Goal: Task Accomplishment & Management: Understand process/instructions

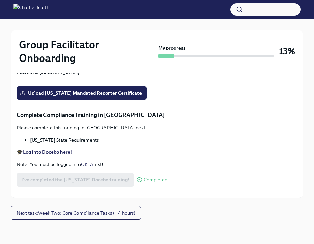
scroll to position [1533, 0]
click at [75, 181] on div "I've completed the [US_STATE] Docebo training! Completed" at bounding box center [92, 179] width 151 height 13
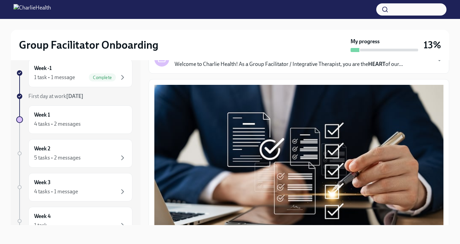
scroll to position [43, 0]
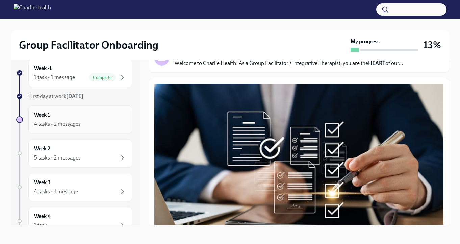
click at [66, 115] on div "Week 1 4 tasks • 2 messages" at bounding box center [80, 119] width 92 height 17
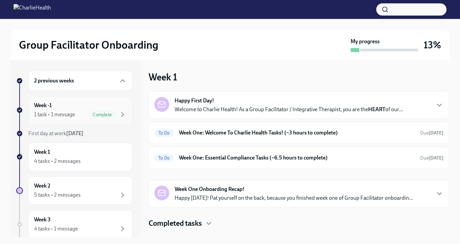
click at [66, 111] on div "1 task • 1 message" at bounding box center [54, 114] width 41 height 7
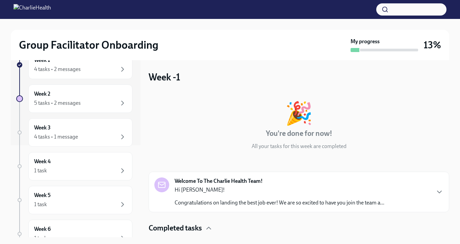
scroll to position [135, 0]
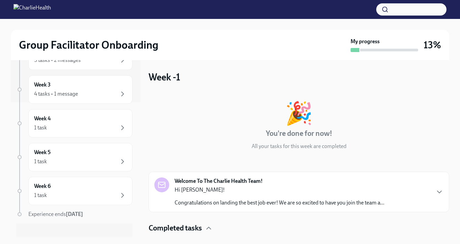
click at [265, 204] on p "Congratulations on landing the best job ever! We are so excited to have you joi…" at bounding box center [279, 202] width 210 height 7
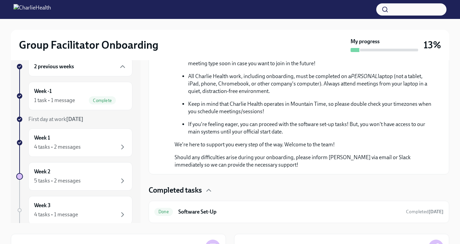
scroll to position [20, 0]
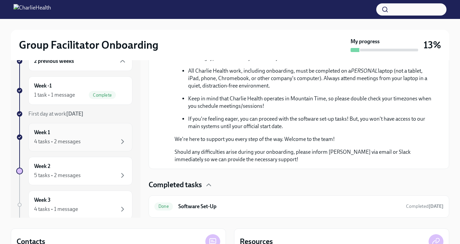
click at [65, 136] on div "Week 1 4 tasks • 2 messages" at bounding box center [80, 137] width 92 height 17
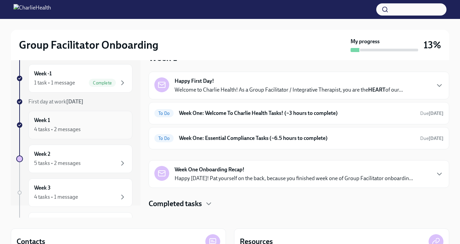
scroll to position [14, 0]
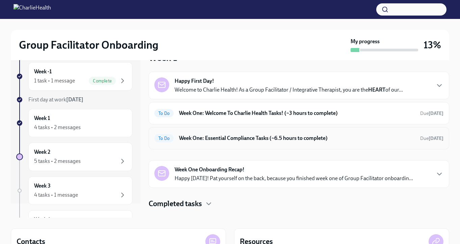
click at [222, 140] on h6 "Week One: Essential Compliance Tasks (~6.5 hours to complete)" at bounding box center [297, 137] width 236 height 7
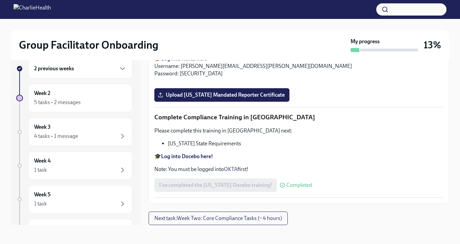
scroll to position [1522, 0]
click at [213, 143] on li "[US_STATE] State Requirements" at bounding box center [305, 143] width 275 height 7
click at [256, 188] on div "I've completed the [US_STATE] Docebo training! Completed" at bounding box center [233, 184] width 158 height 13
click at [194, 62] on strong "Log into Relias here" at bounding box center [184, 58] width 46 height 6
